Goal: Find specific page/section

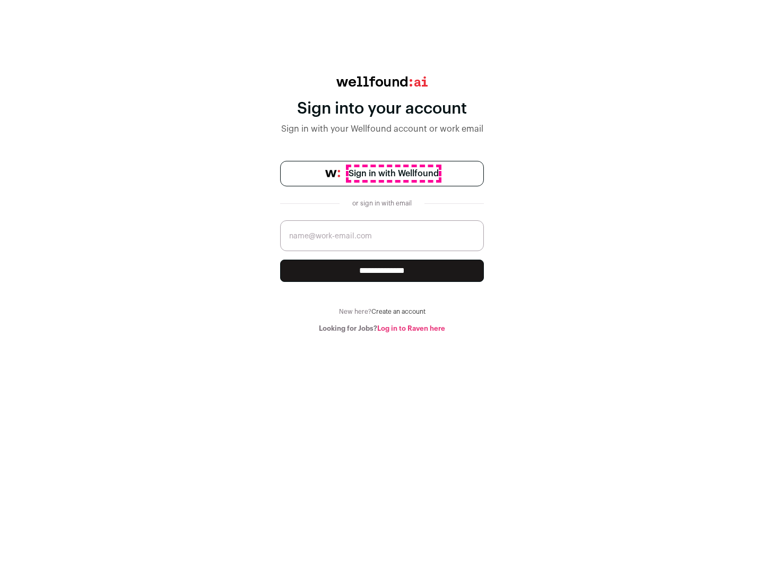
click at [393, 173] on span "Sign in with Wellfound" at bounding box center [394, 173] width 90 height 13
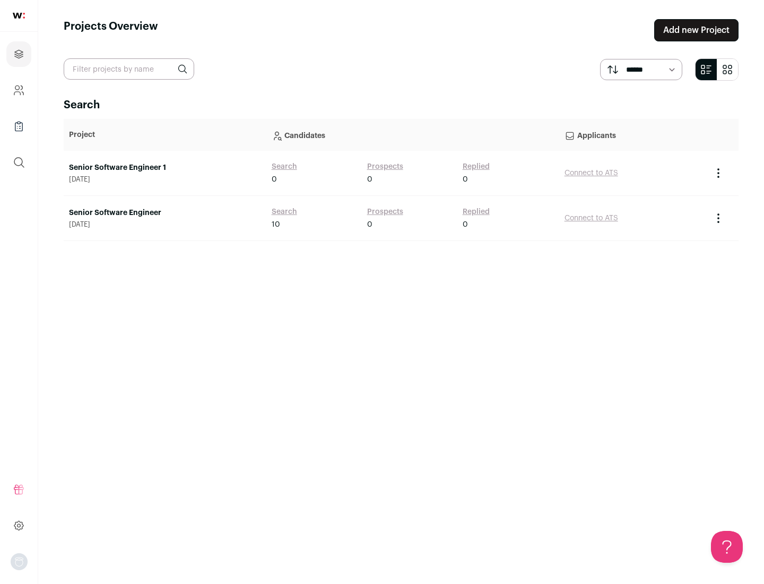
click at [164, 213] on link "Senior Software Engineer" at bounding box center [165, 212] width 192 height 11
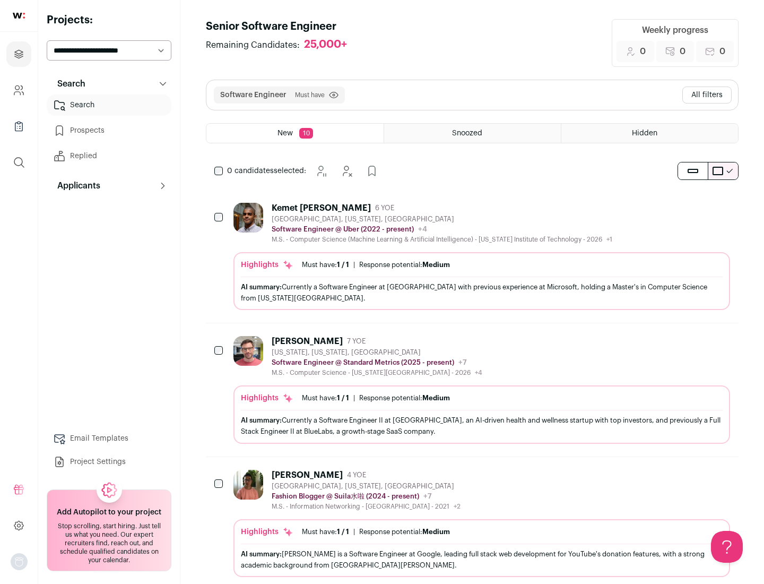
click at [472, 256] on div "Highlights Must have: 1 / 1 How many must haves have been fulfilled? | Response…" at bounding box center [481, 281] width 497 height 58
